Goal: Navigation & Orientation: Find specific page/section

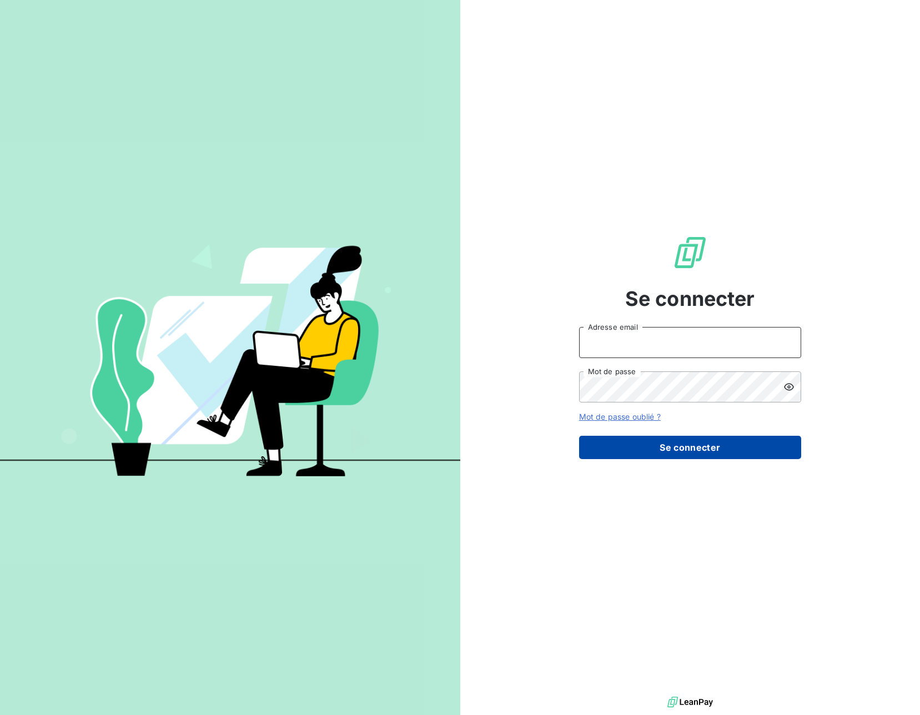
type input "jerome.degryse@cirraplus.com"
click at [641, 440] on button "Se connecter" at bounding box center [690, 447] width 222 height 23
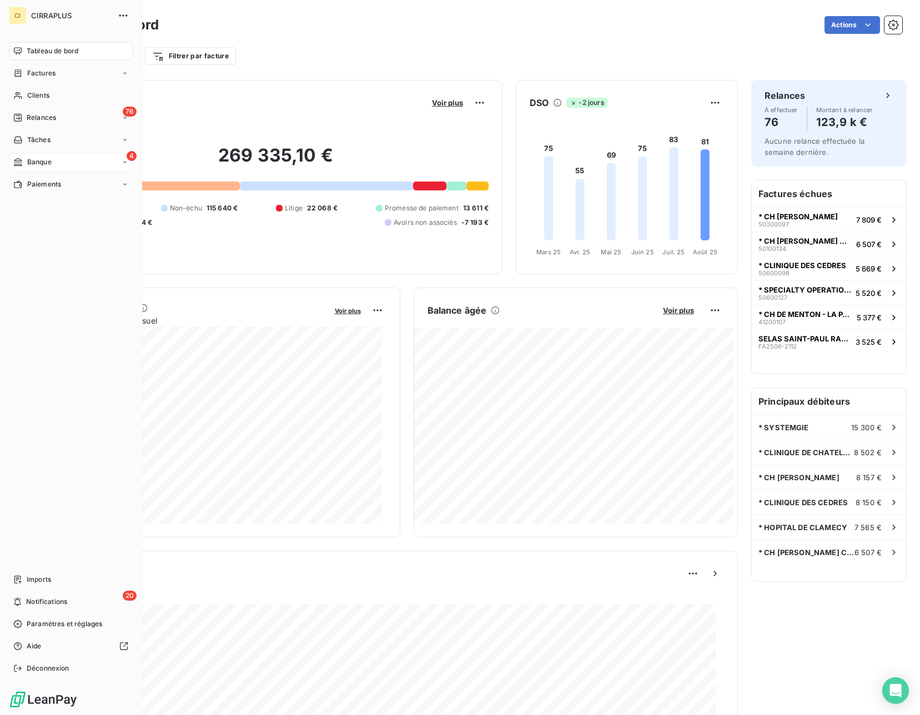
click at [60, 168] on div "4 Banque" at bounding box center [71, 162] width 124 height 18
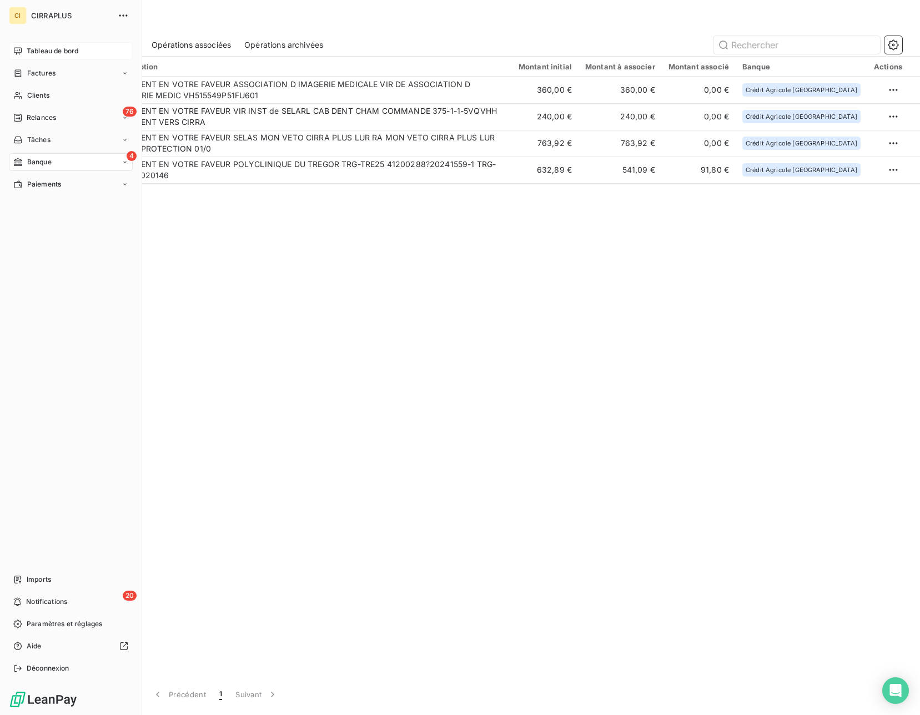
click at [27, 48] on span "Tableau de bord" at bounding box center [53, 51] width 52 height 10
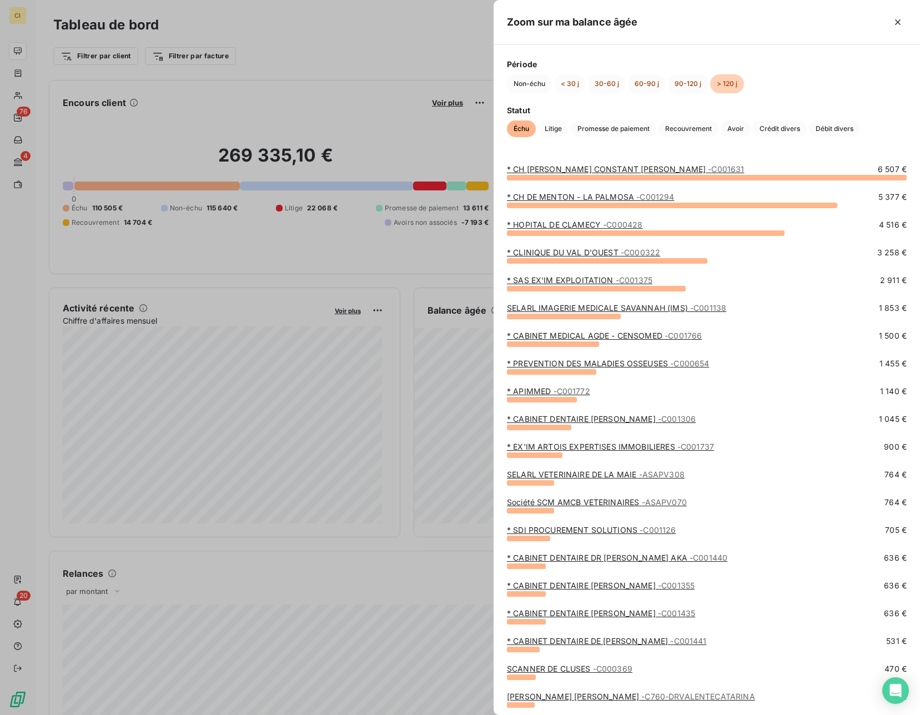
click at [374, 256] on div at bounding box center [460, 357] width 920 height 715
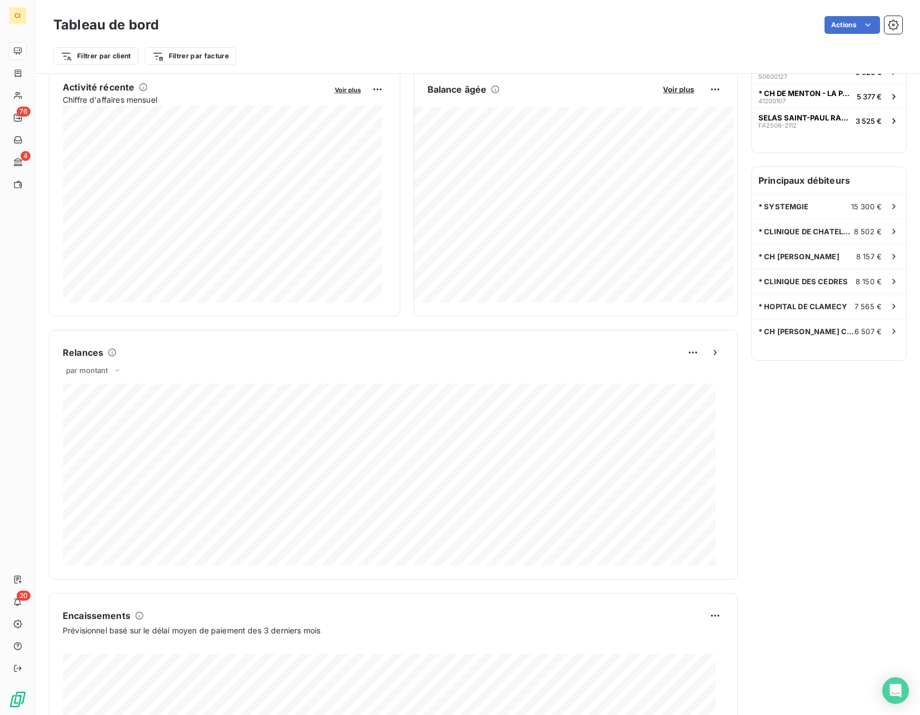
scroll to position [222, 0]
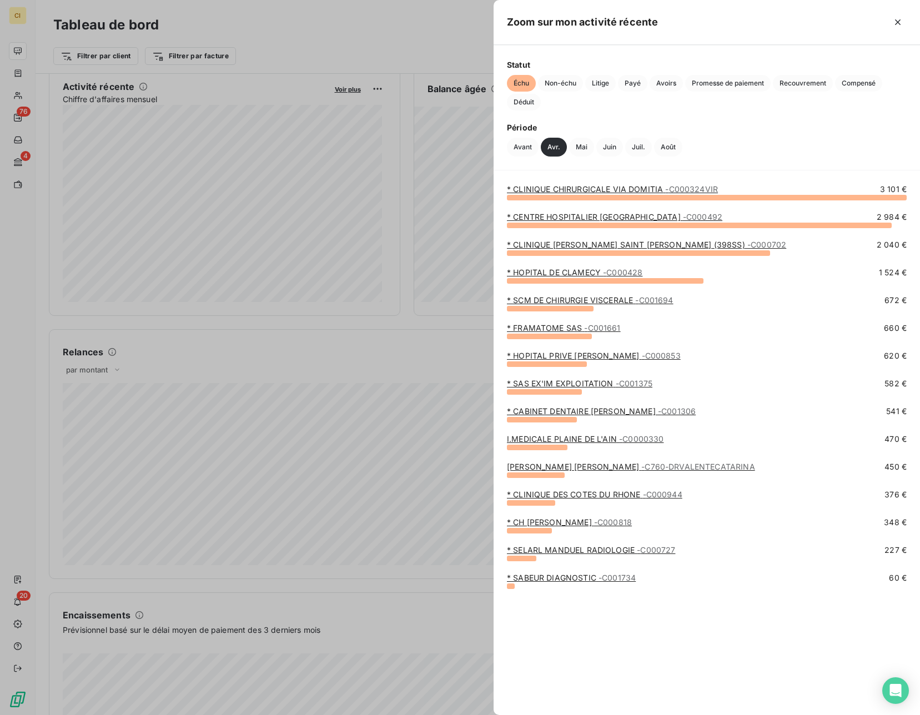
click at [198, 207] on div at bounding box center [460, 357] width 920 height 715
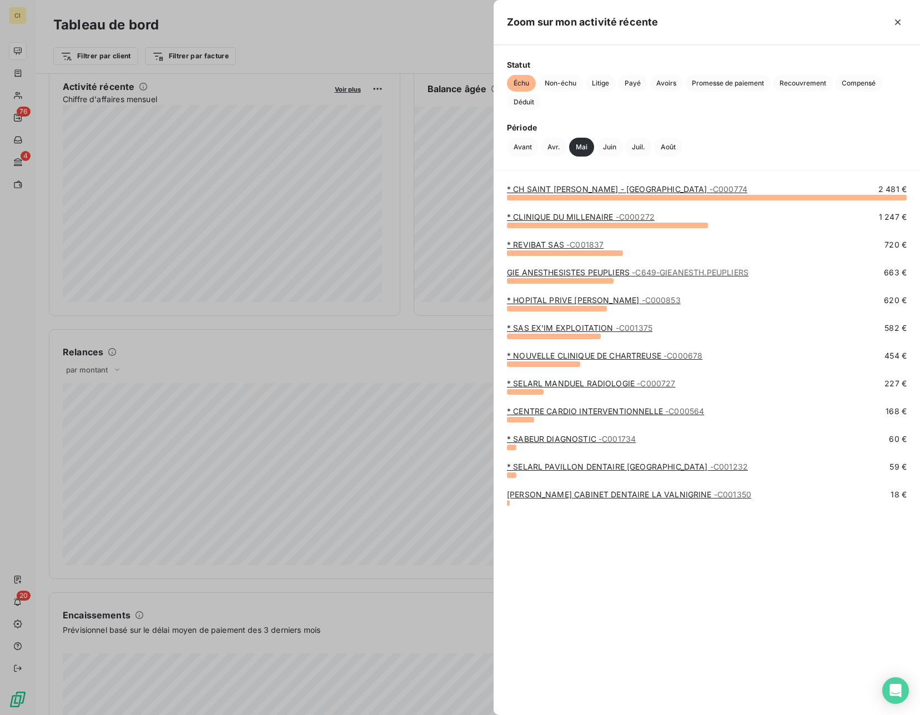
click at [234, 309] on div at bounding box center [460, 357] width 920 height 715
